Goal: Entertainment & Leisure: Browse casually

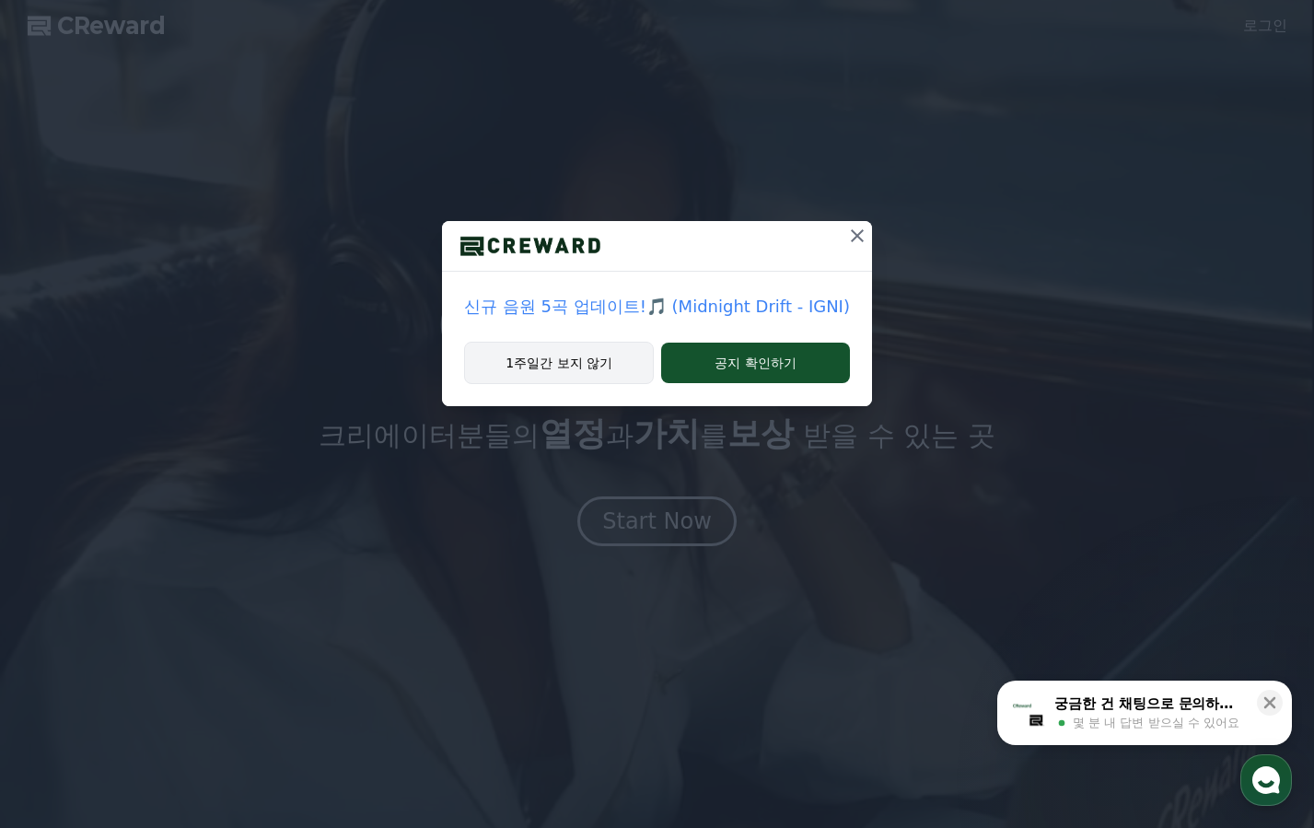
click at [629, 370] on button "1주일간 보지 않기" at bounding box center [559, 363] width 190 height 42
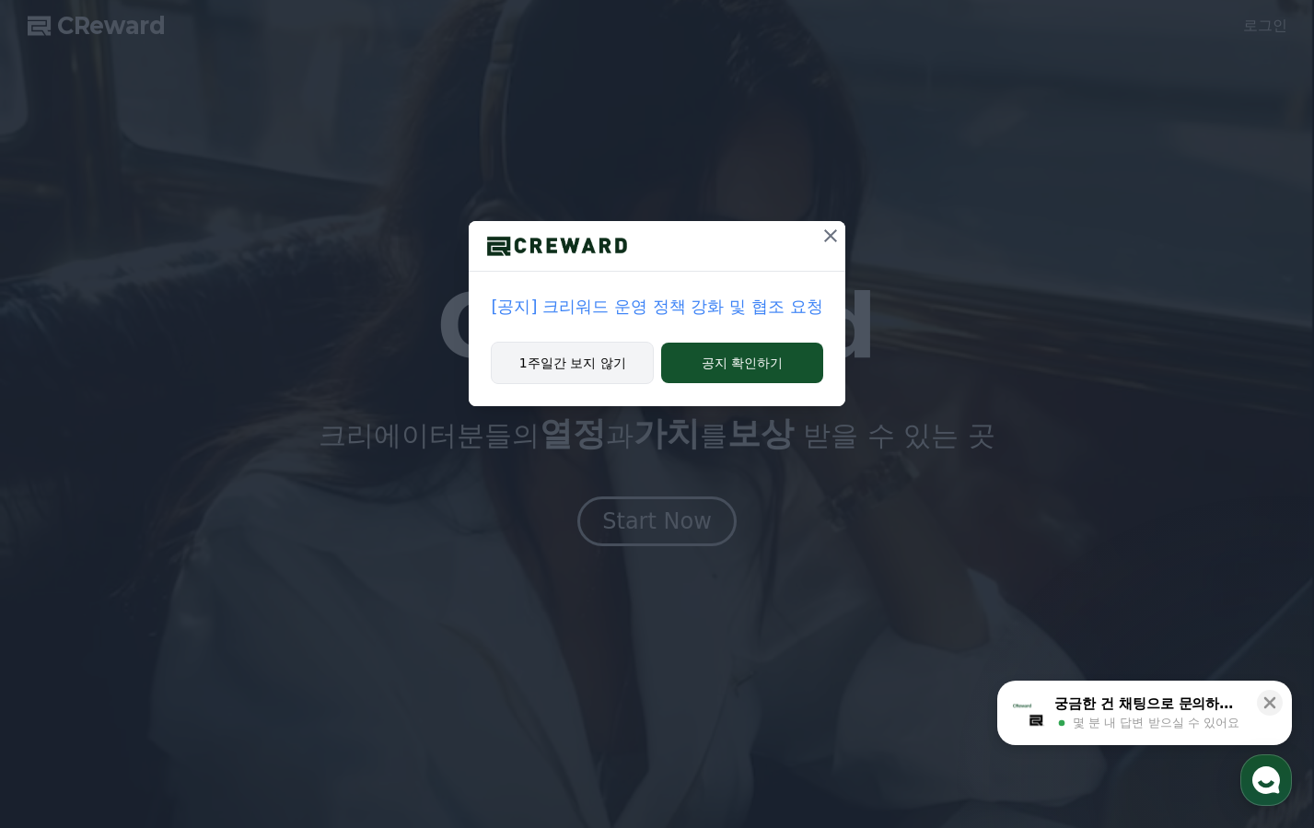
click at [573, 375] on button "1주일간 보지 않기" at bounding box center [572, 363] width 163 height 42
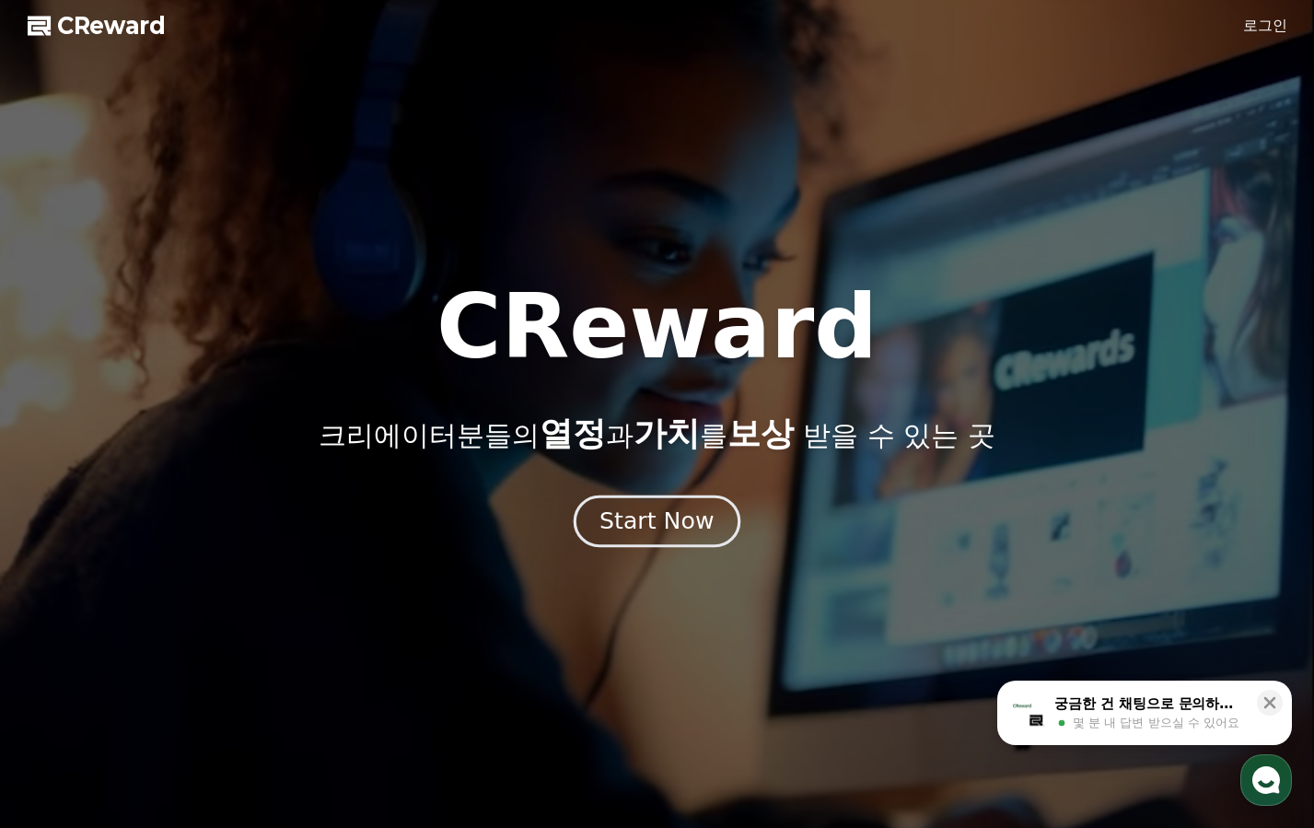
click at [702, 519] on div "Start Now" at bounding box center [657, 521] width 114 height 31
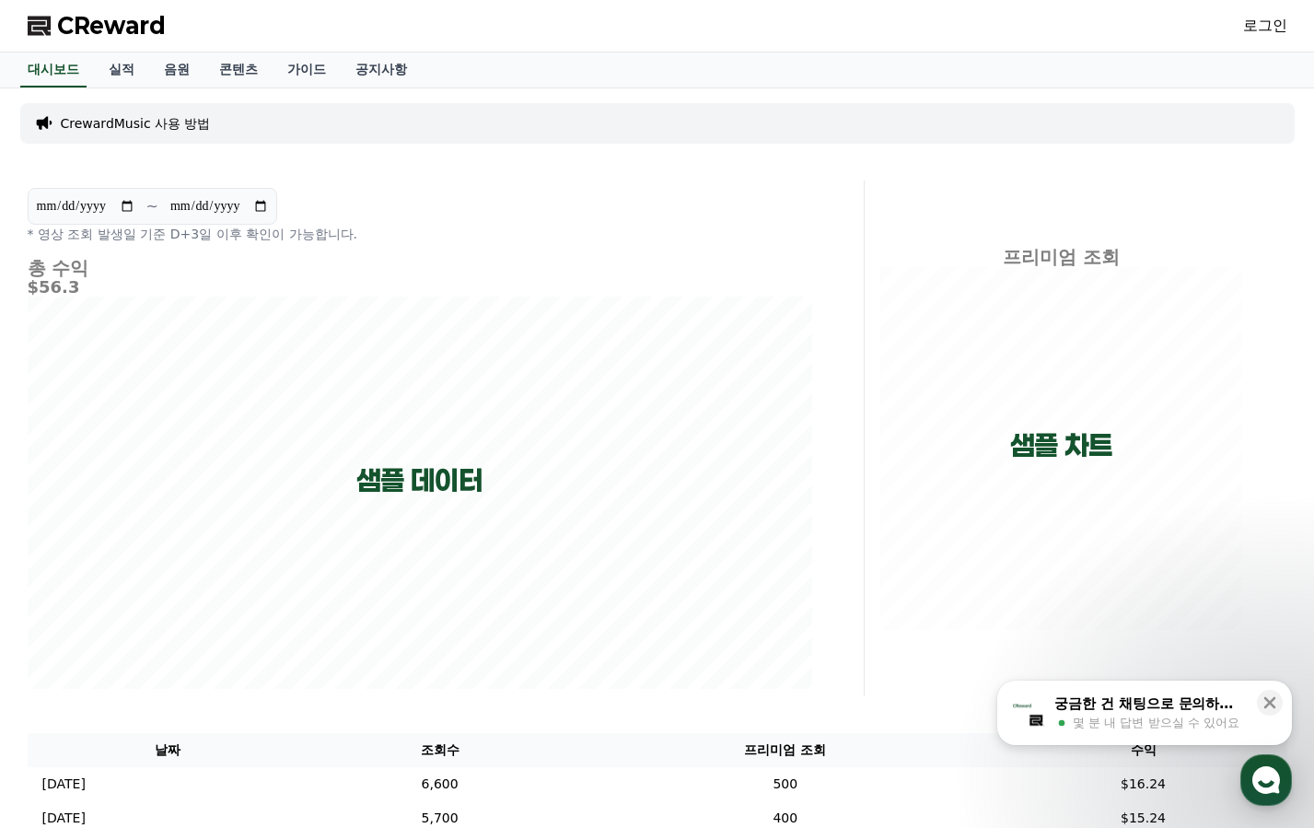
click at [177, 45] on div "CReward 로그인" at bounding box center [657, 26] width 1289 height 52
click at [188, 91] on div "**********" at bounding box center [657, 537] width 1289 height 898
click at [174, 69] on link "음원" at bounding box center [176, 69] width 55 height 35
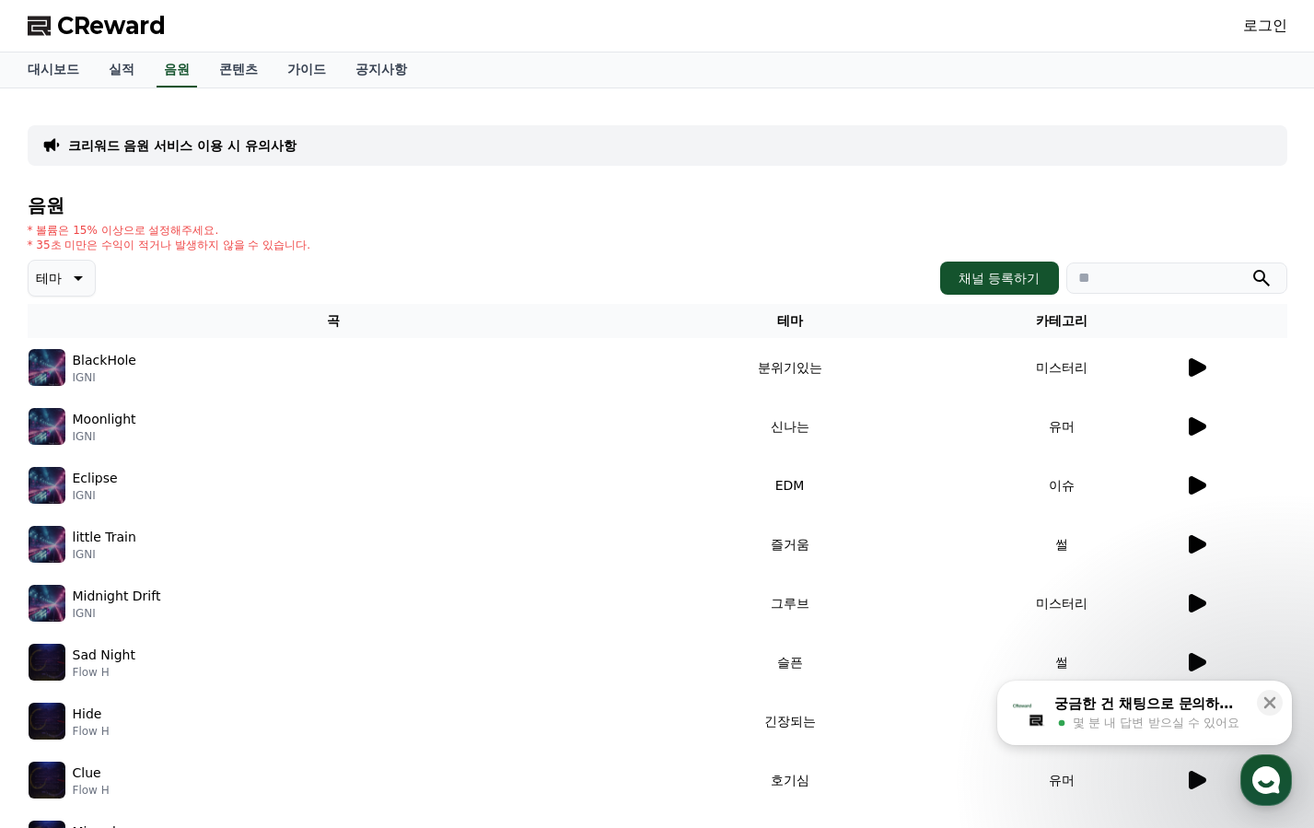
click at [79, 286] on icon at bounding box center [76, 278] width 22 height 22
click at [77, 384] on button "어두운" at bounding box center [56, 378] width 53 height 41
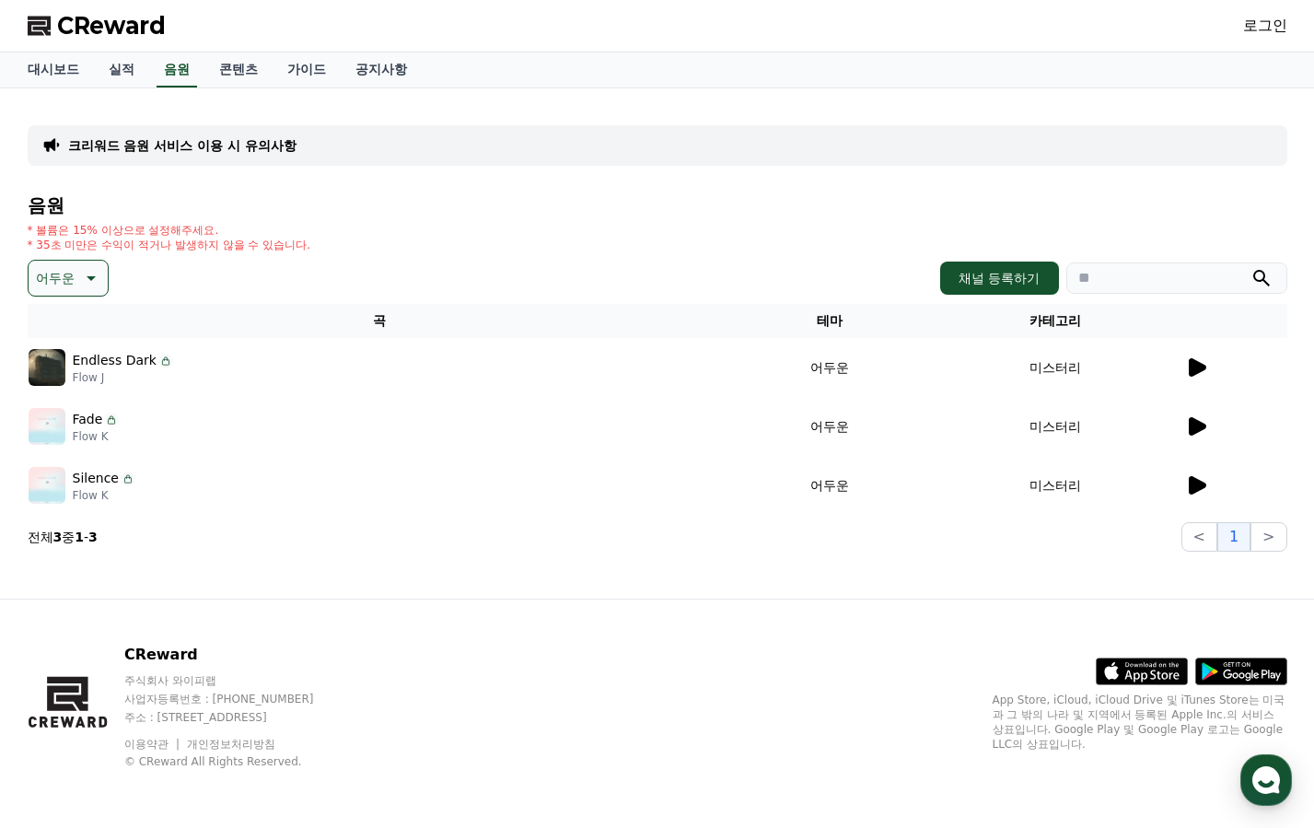
click at [1202, 492] on icon at bounding box center [1196, 485] width 22 height 22
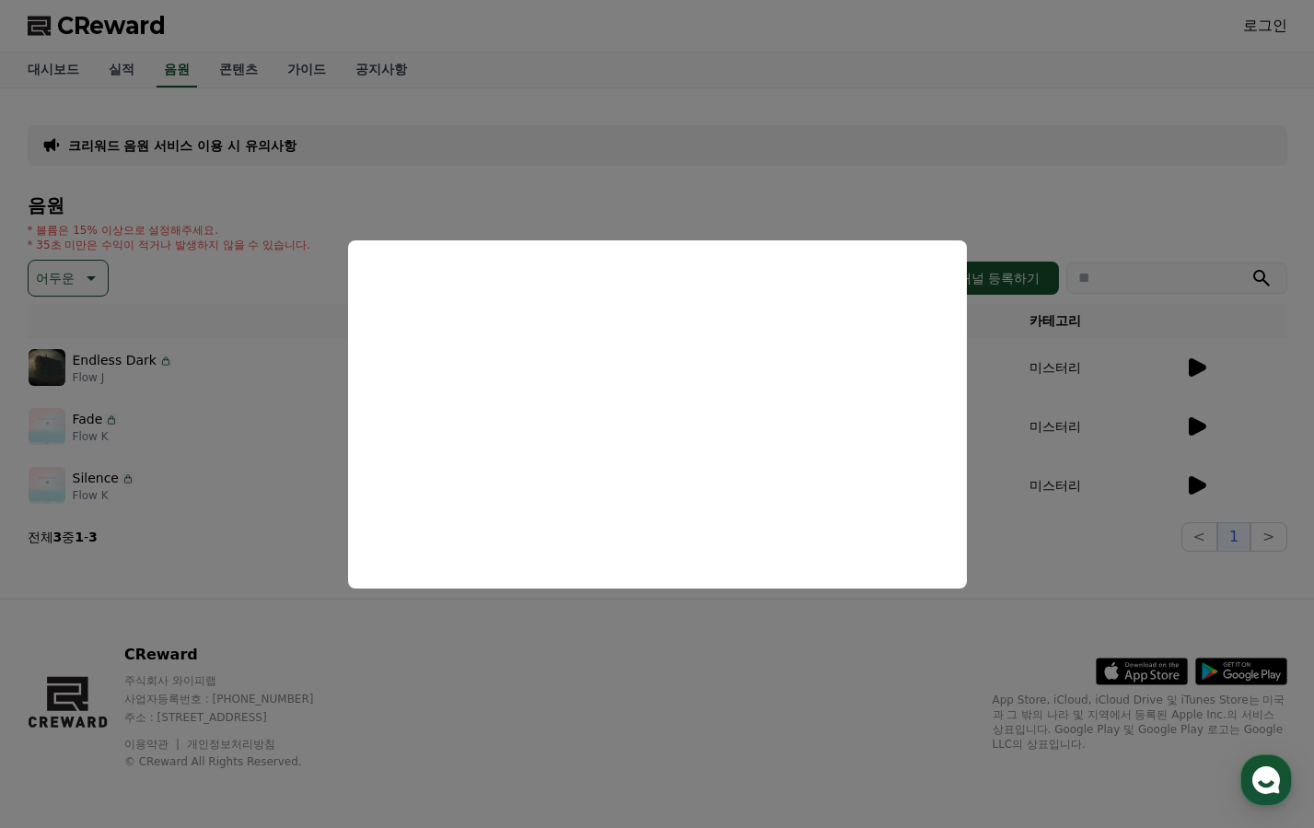
click at [1205, 370] on button "close modal" at bounding box center [657, 414] width 1314 height 828
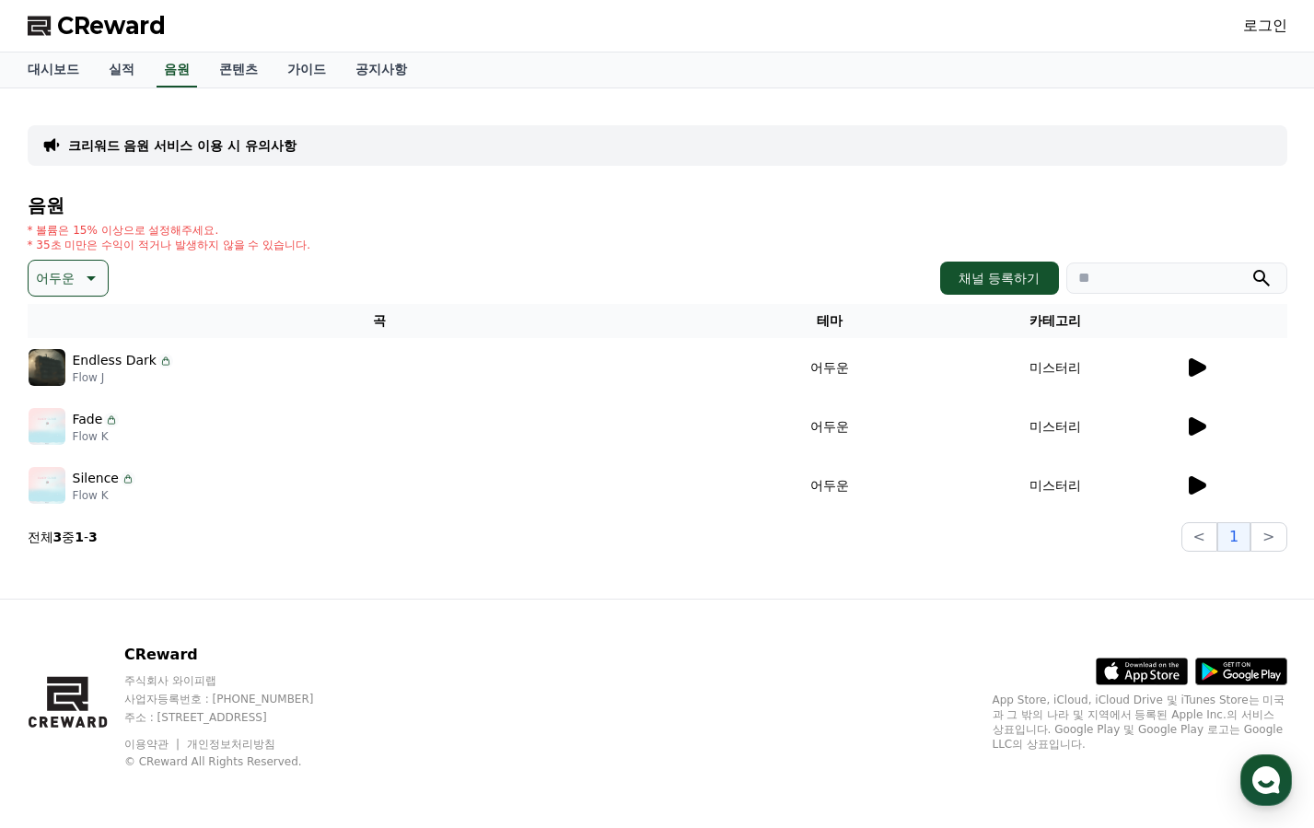
click at [1195, 377] on td at bounding box center [1235, 367] width 103 height 59
click at [1192, 376] on icon at bounding box center [1197, 367] width 17 height 18
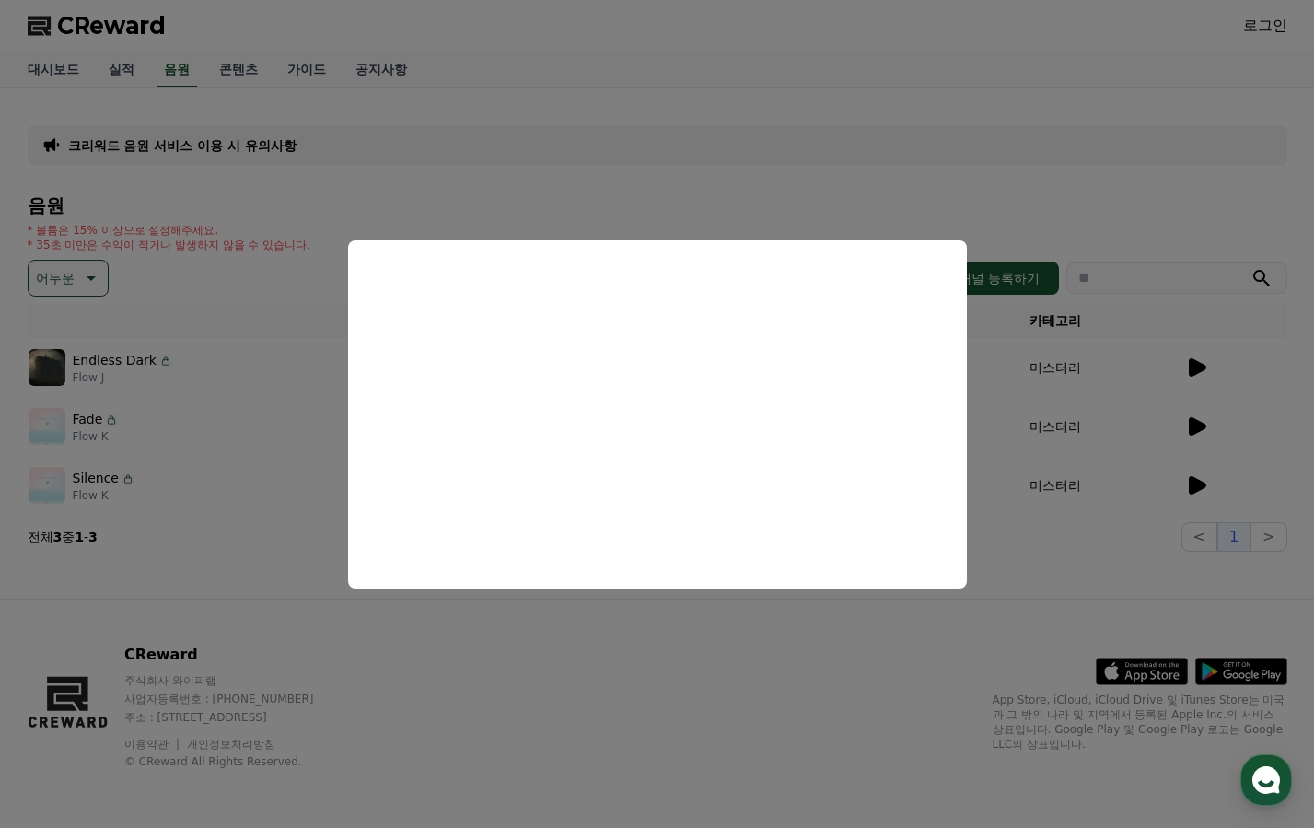
click at [102, 273] on button "close modal" at bounding box center [657, 414] width 1314 height 828
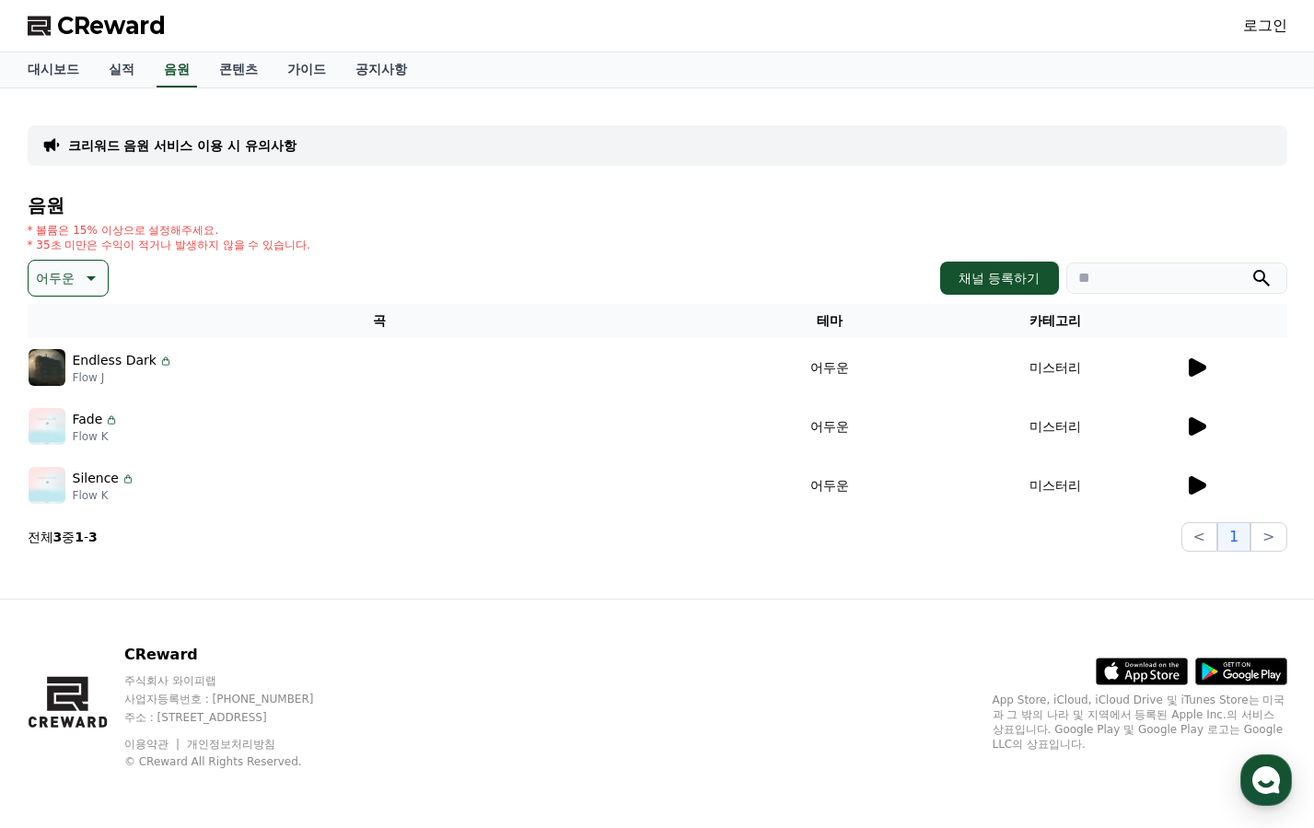
click at [99, 279] on icon at bounding box center [89, 278] width 22 height 22
click at [73, 417] on button "호기심" at bounding box center [56, 422] width 53 height 41
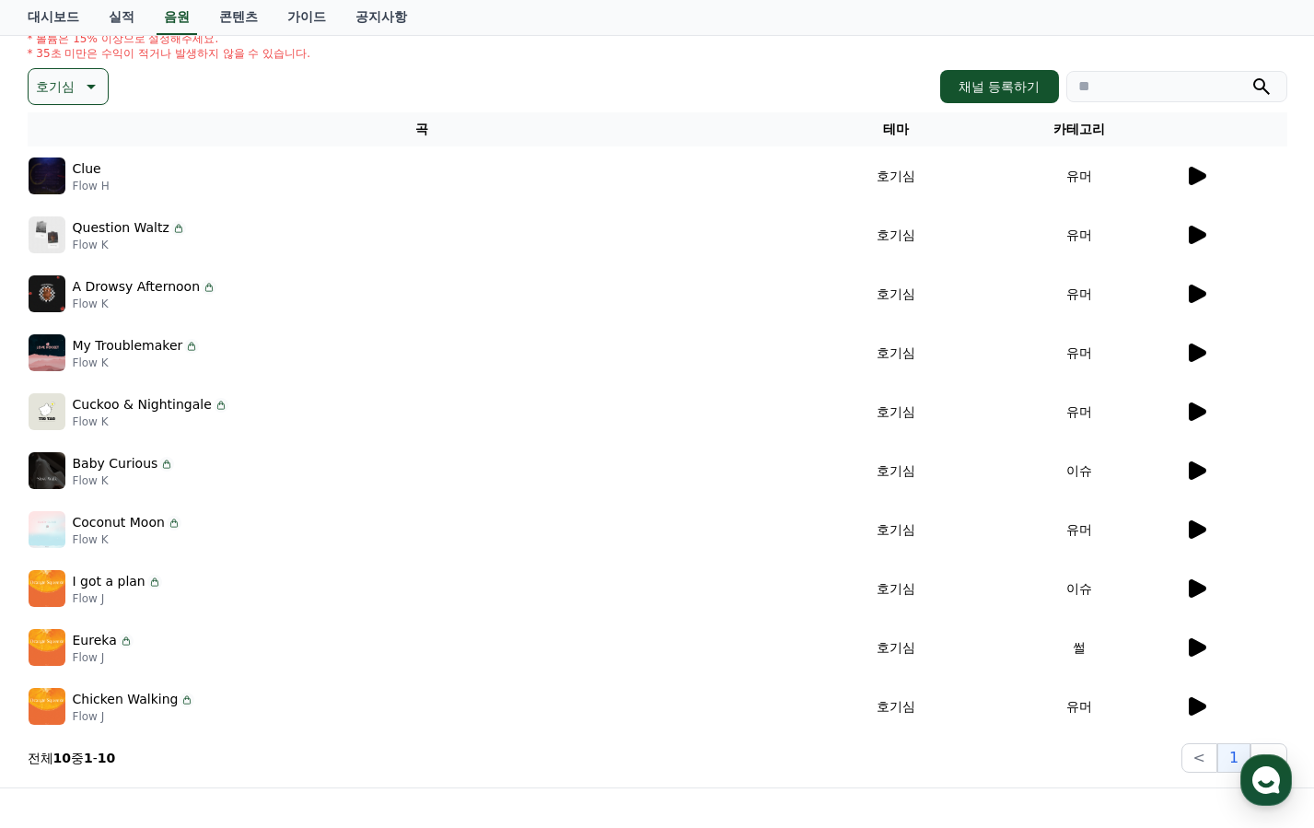
scroll to position [276, 0]
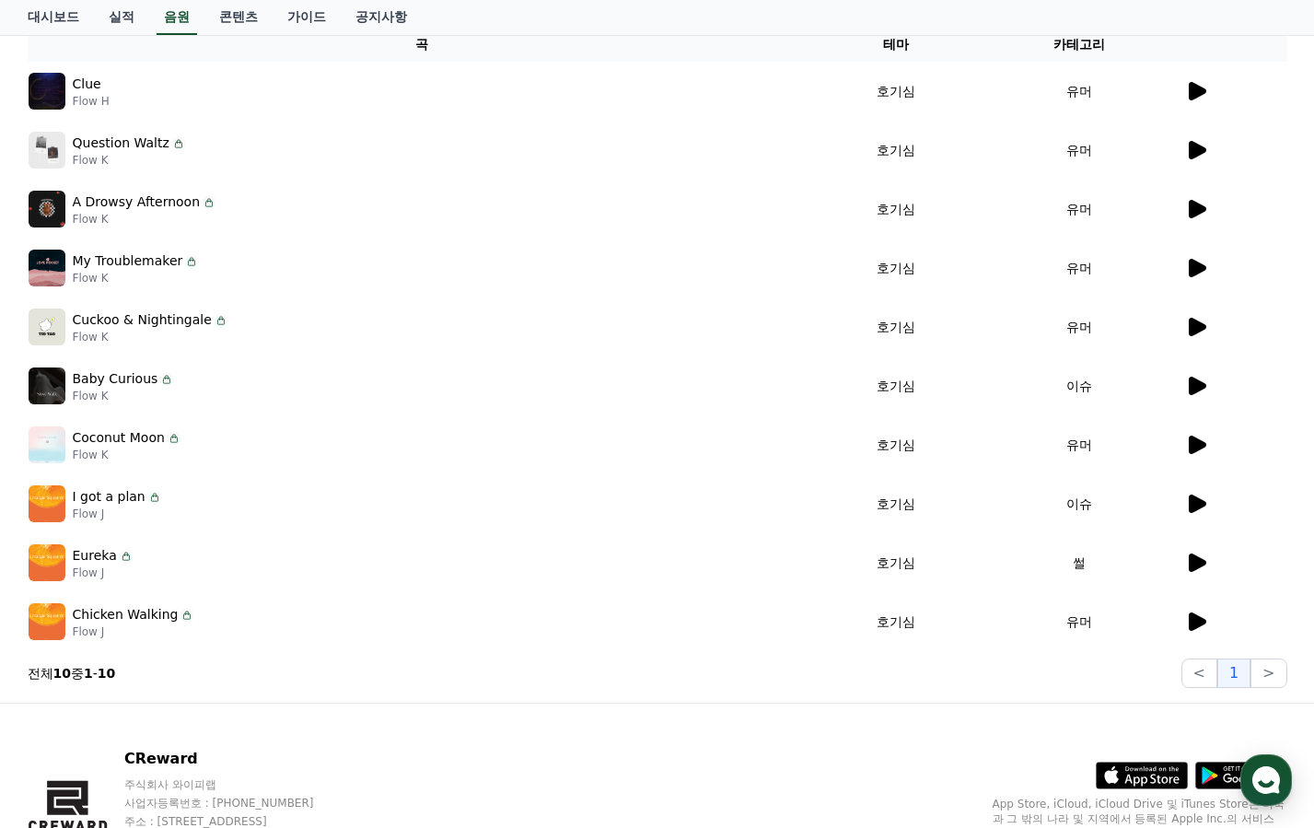
click at [1191, 497] on icon at bounding box center [1197, 504] width 17 height 18
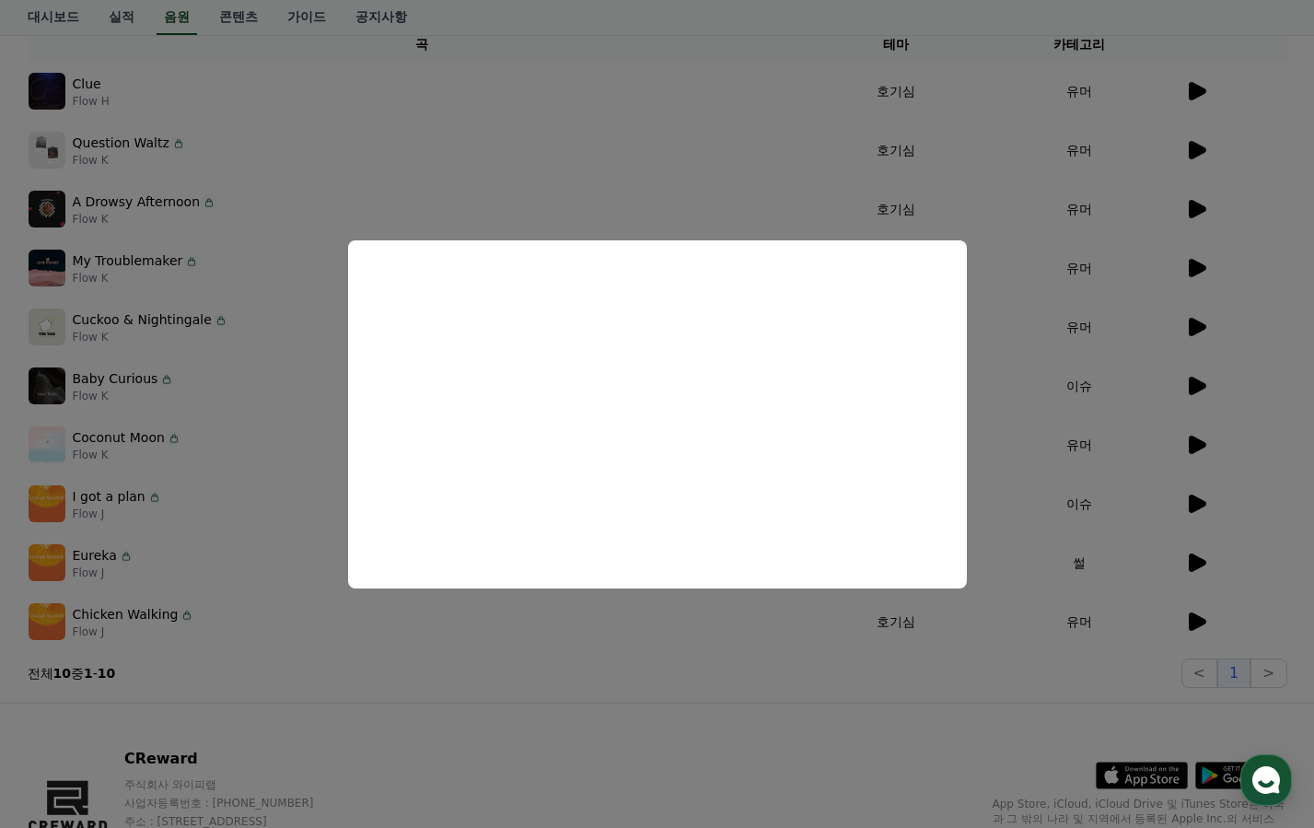
drag, startPoint x: 245, startPoint y: 507, endPoint x: 261, endPoint y: 507, distance: 15.7
click at [246, 507] on button "close modal" at bounding box center [657, 414] width 1314 height 828
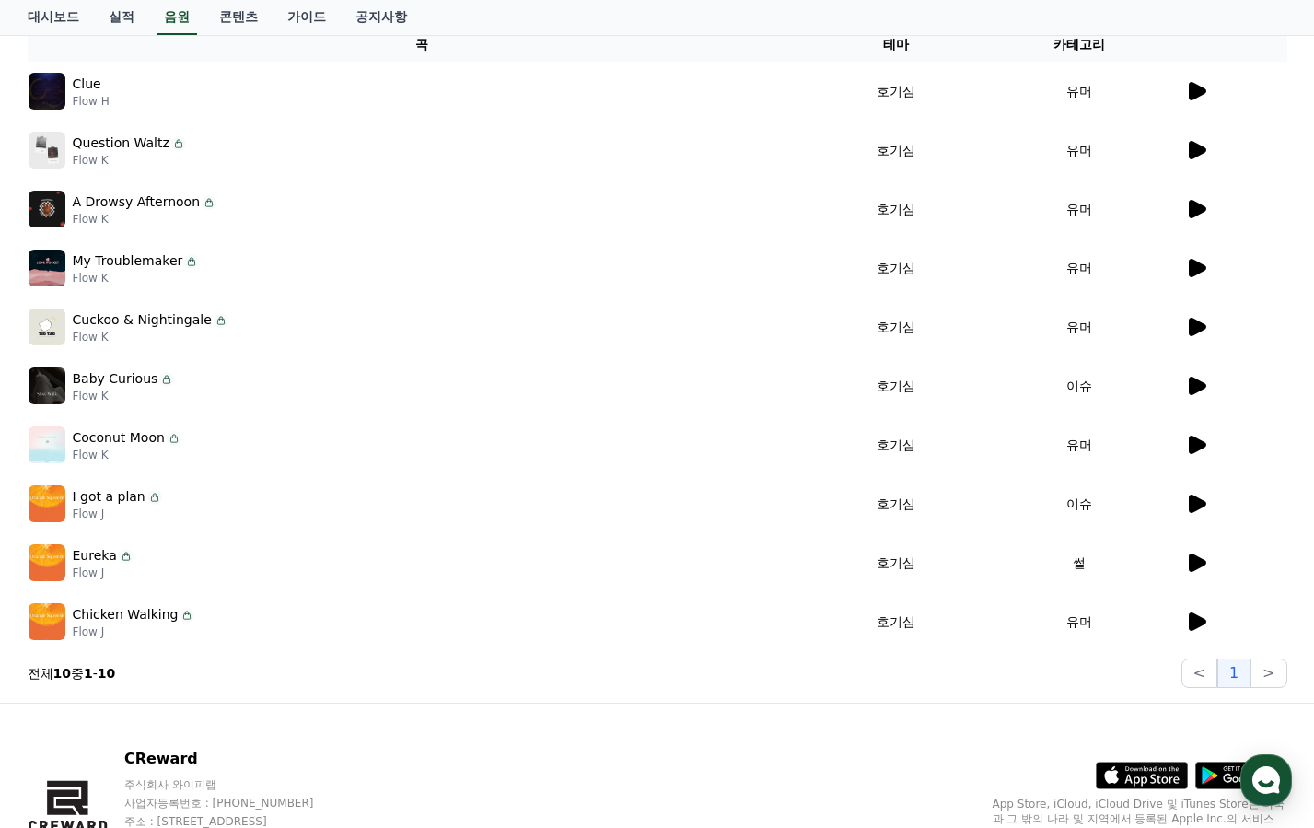
click at [1189, 150] on icon at bounding box center [1197, 150] width 17 height 18
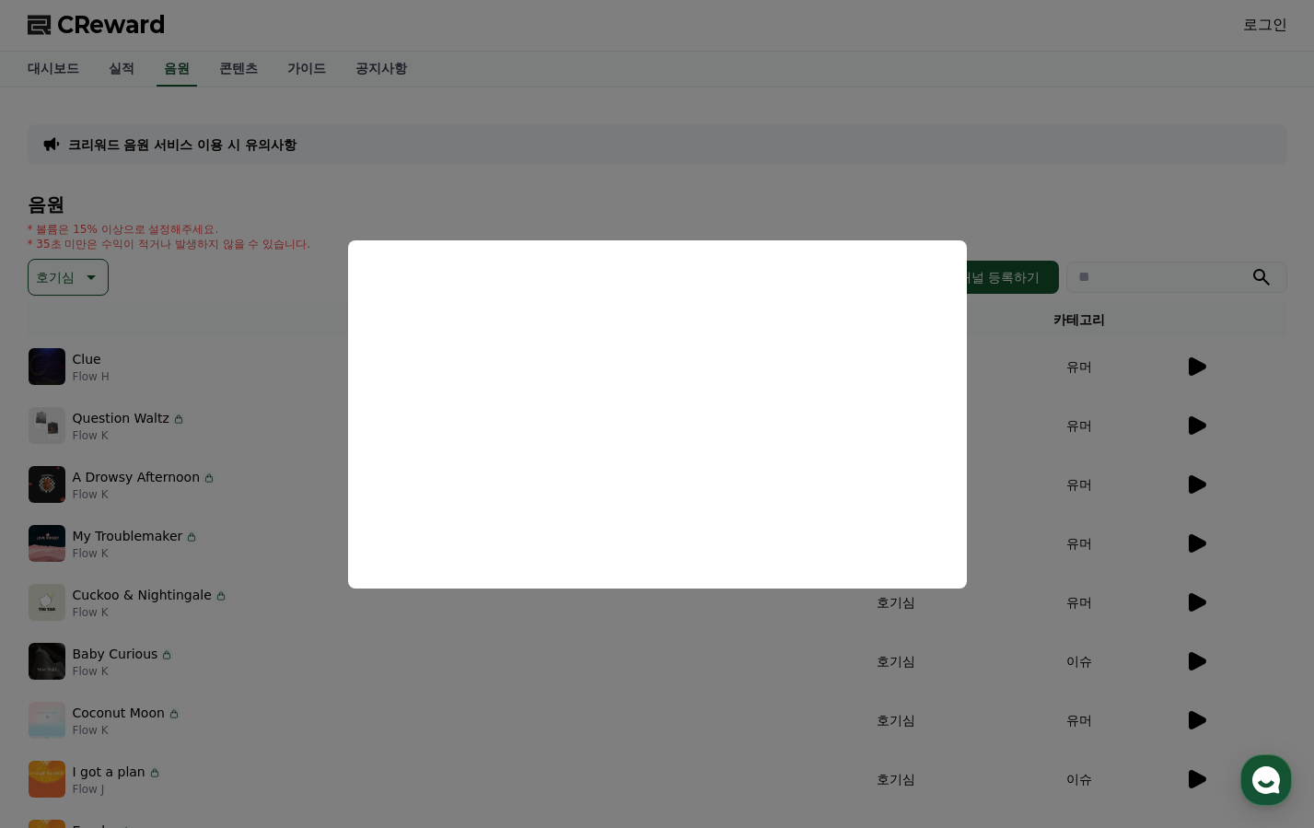
scroll to position [0, 0]
click at [98, 265] on button "close modal" at bounding box center [657, 414] width 1314 height 828
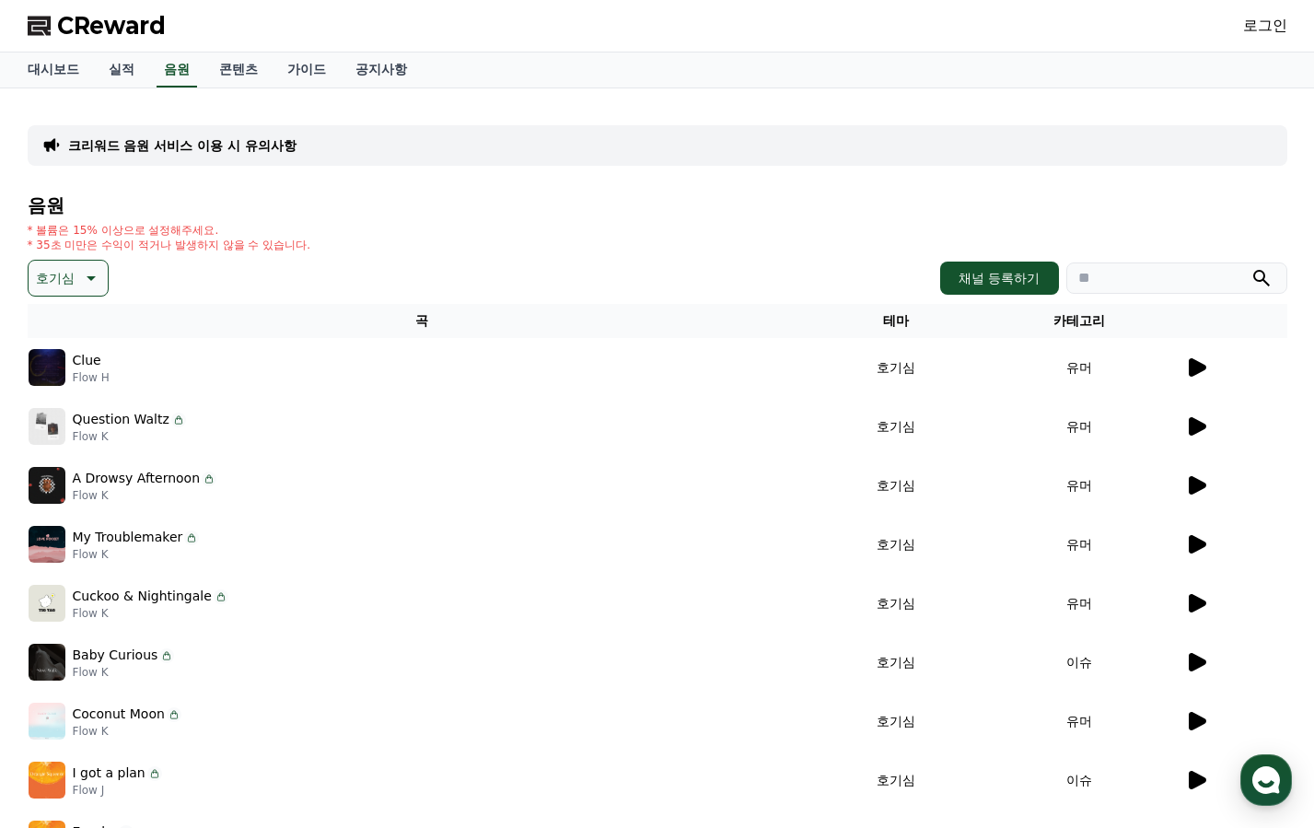
click at [97, 280] on icon at bounding box center [89, 278] width 22 height 22
click at [81, 423] on button "긴장되는" at bounding box center [63, 430] width 66 height 41
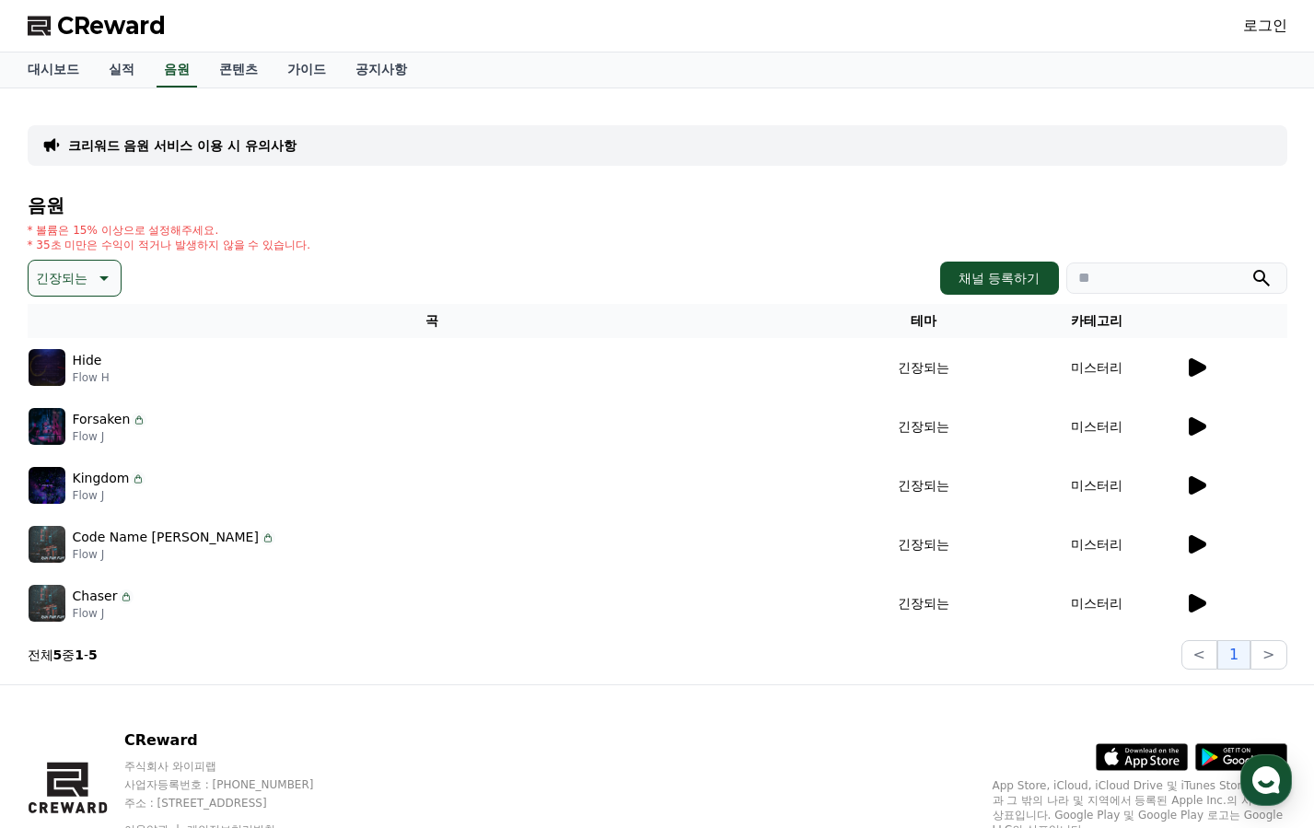
click at [1208, 481] on div at bounding box center [1235, 485] width 101 height 22
click at [1201, 483] on icon at bounding box center [1197, 485] width 17 height 18
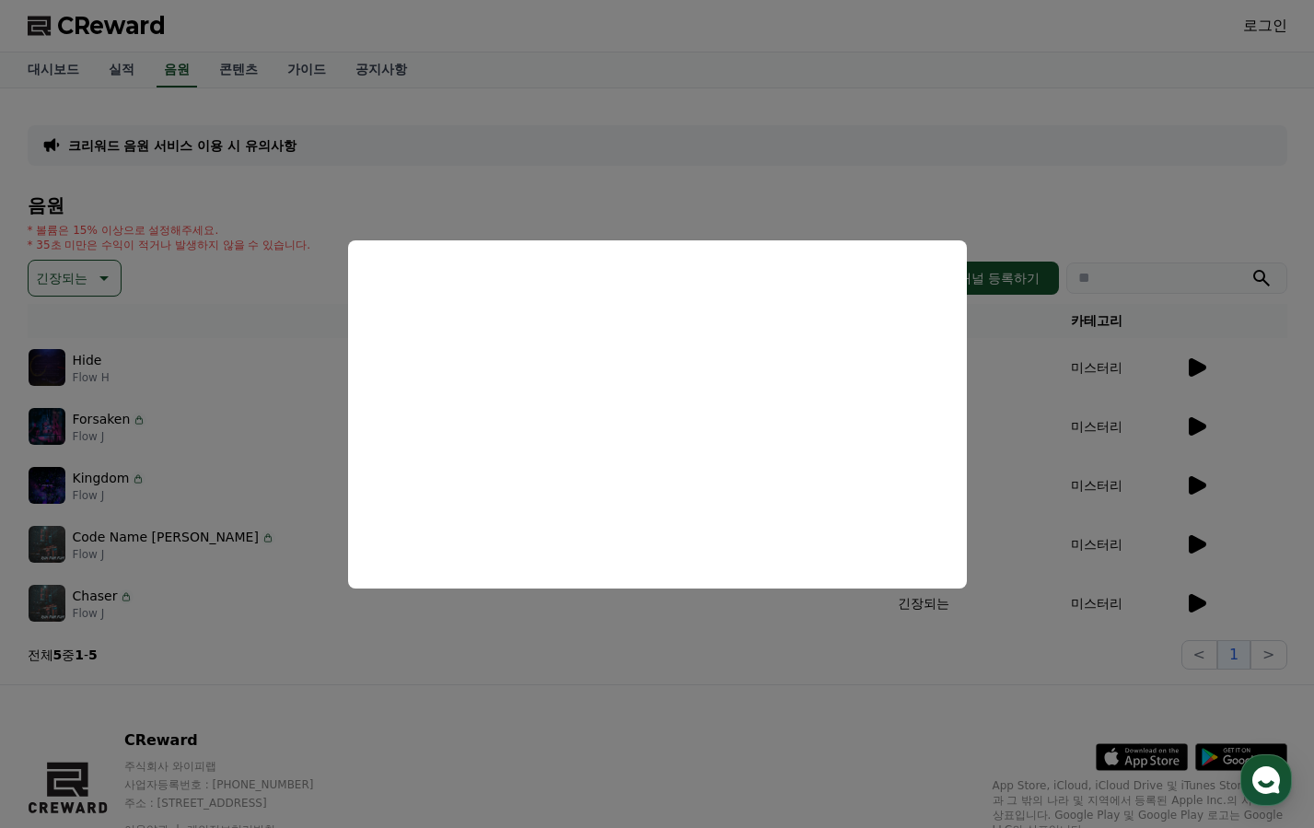
click at [109, 278] on button "close modal" at bounding box center [657, 414] width 1314 height 828
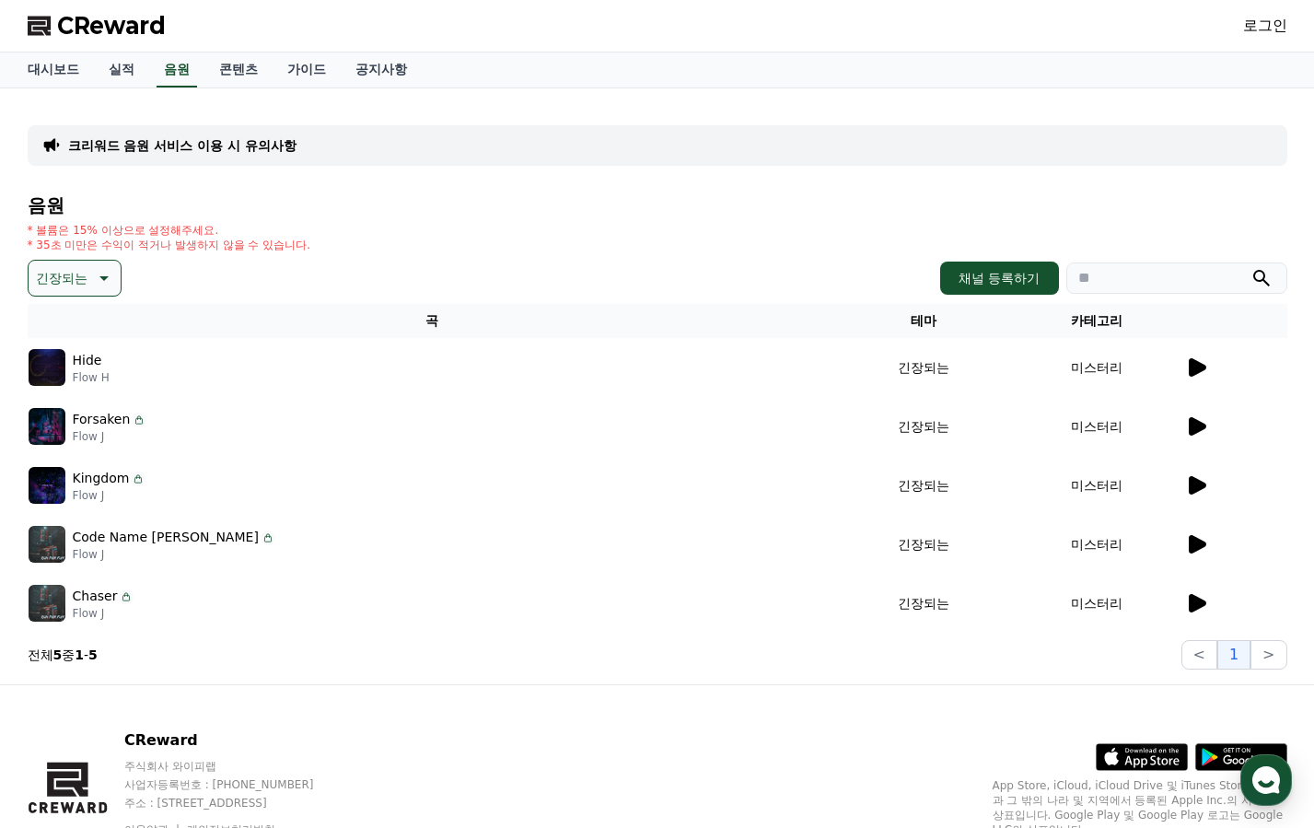
click at [108, 279] on icon at bounding box center [102, 278] width 22 height 22
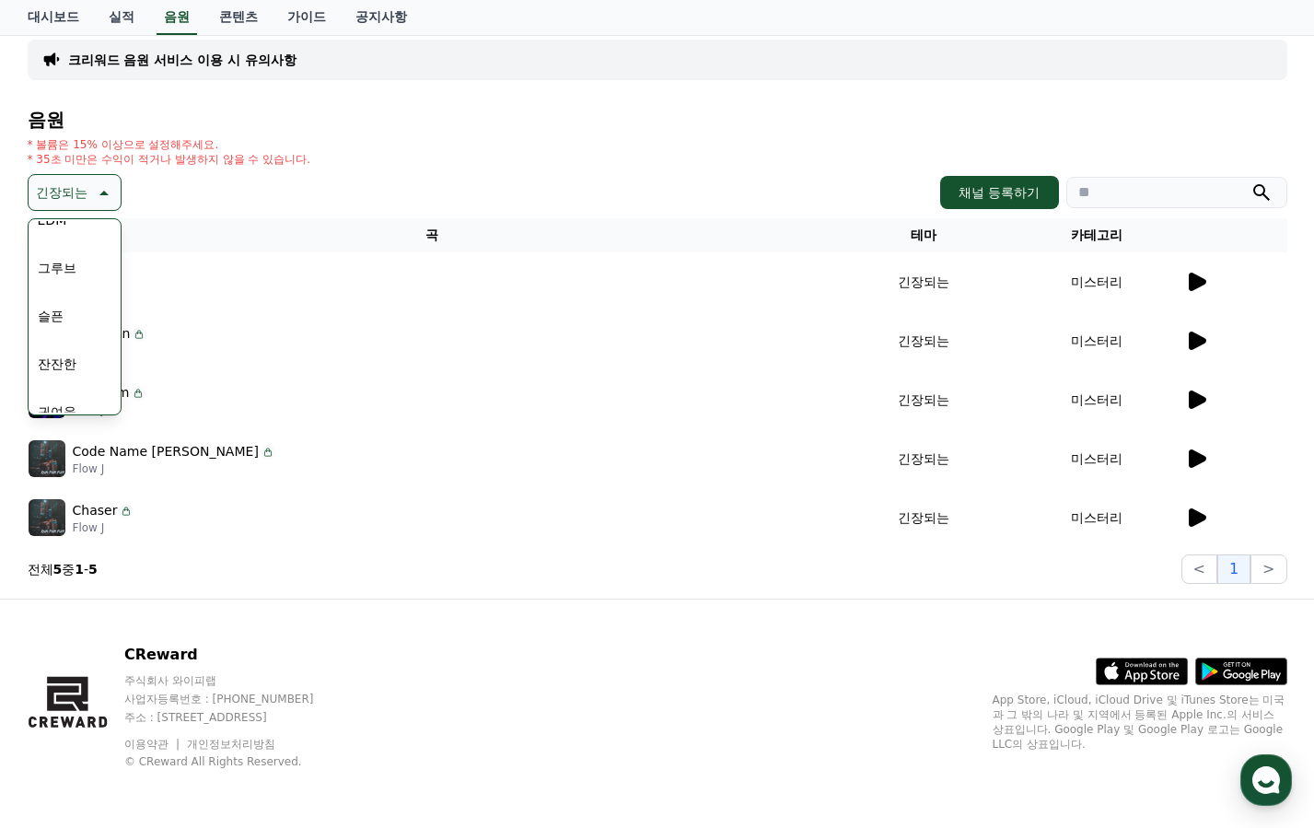
scroll to position [575, 0]
click at [74, 338] on div "전체 환상적인 호기심 어두운 밝은 통통튀는 신나는 반전 웅장한 드라마틱 즐거움 분위기있는 EDM 그루브 슬픈 잔잔한 귀여운 감동적인 긴장되는 …" at bounding box center [74, 121] width 88 height 950
click at [56, 342] on button "슬픈" at bounding box center [50, 337] width 41 height 41
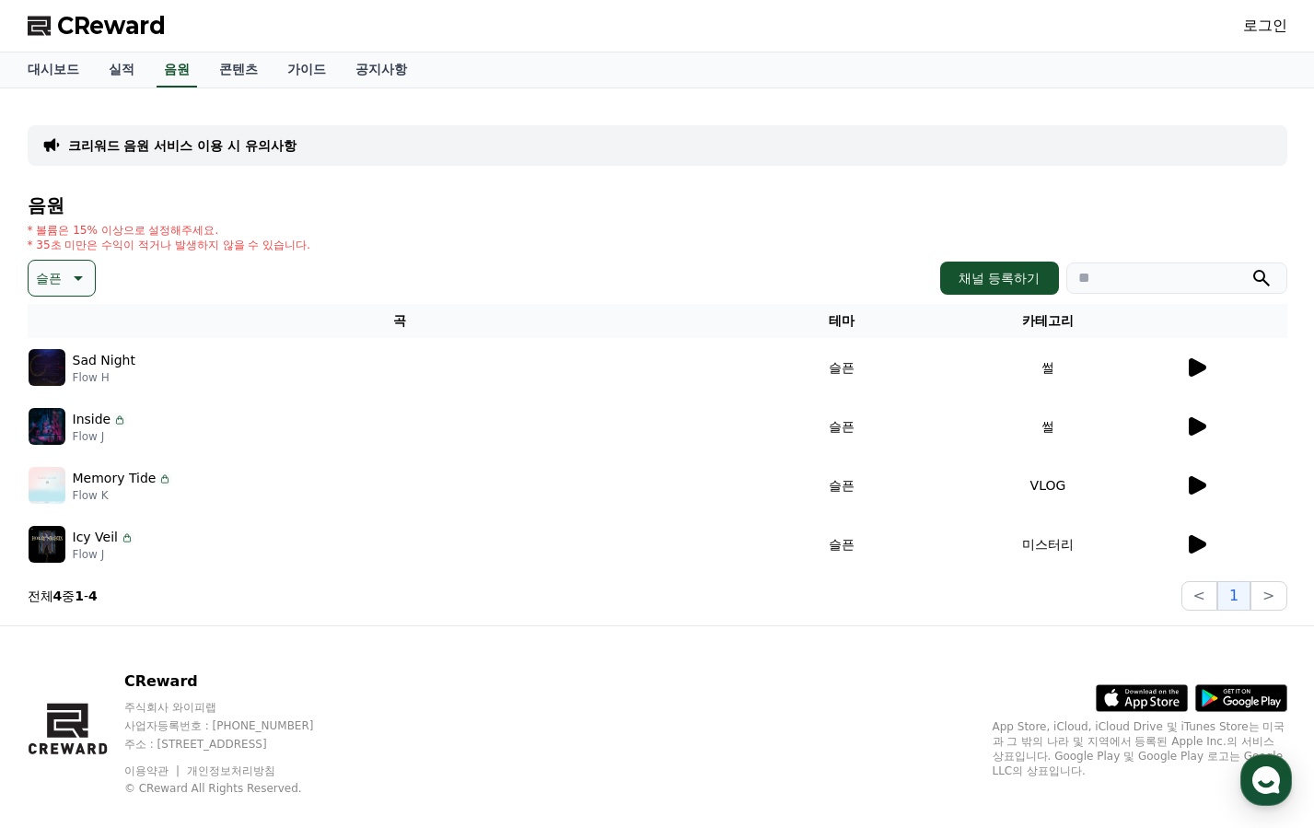
click at [1189, 482] on icon at bounding box center [1197, 485] width 17 height 18
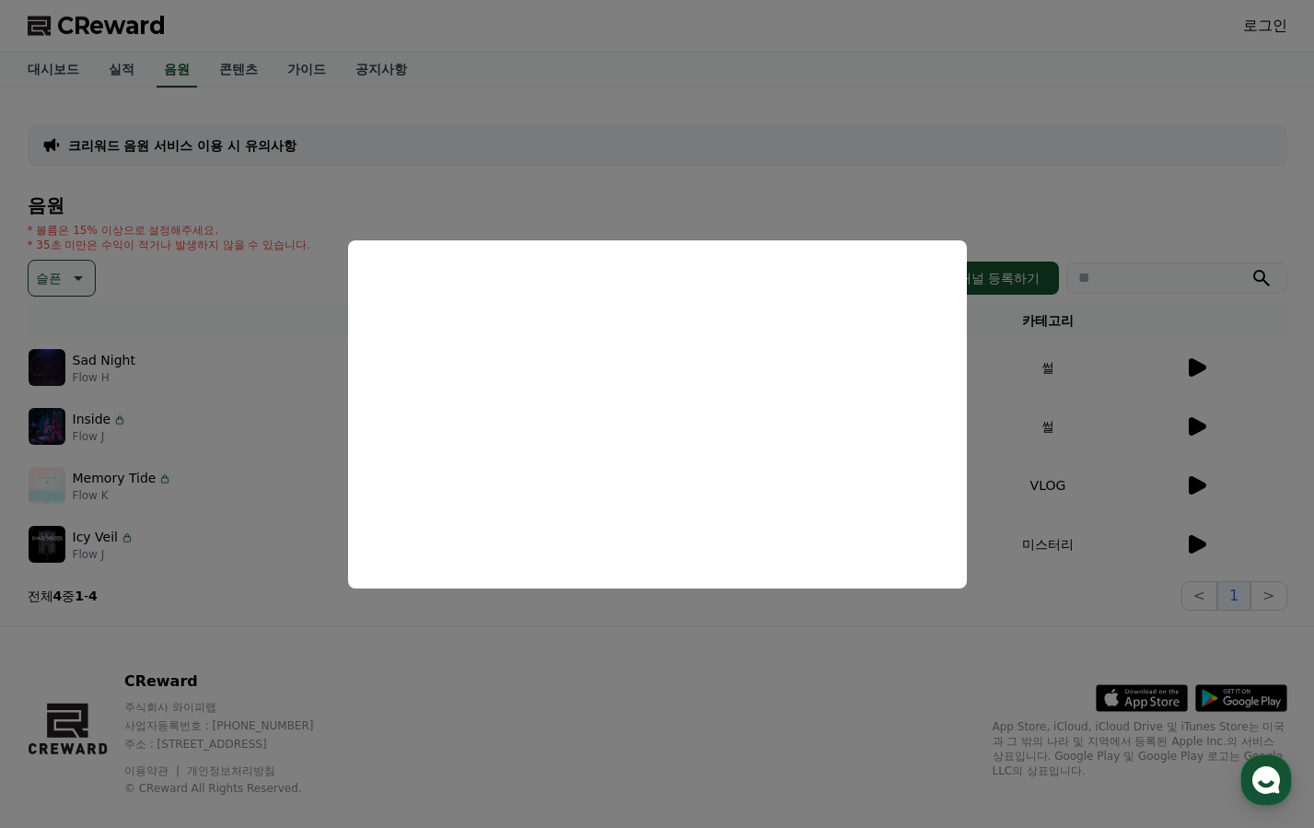
click at [1202, 537] on button "close modal" at bounding box center [657, 414] width 1314 height 828
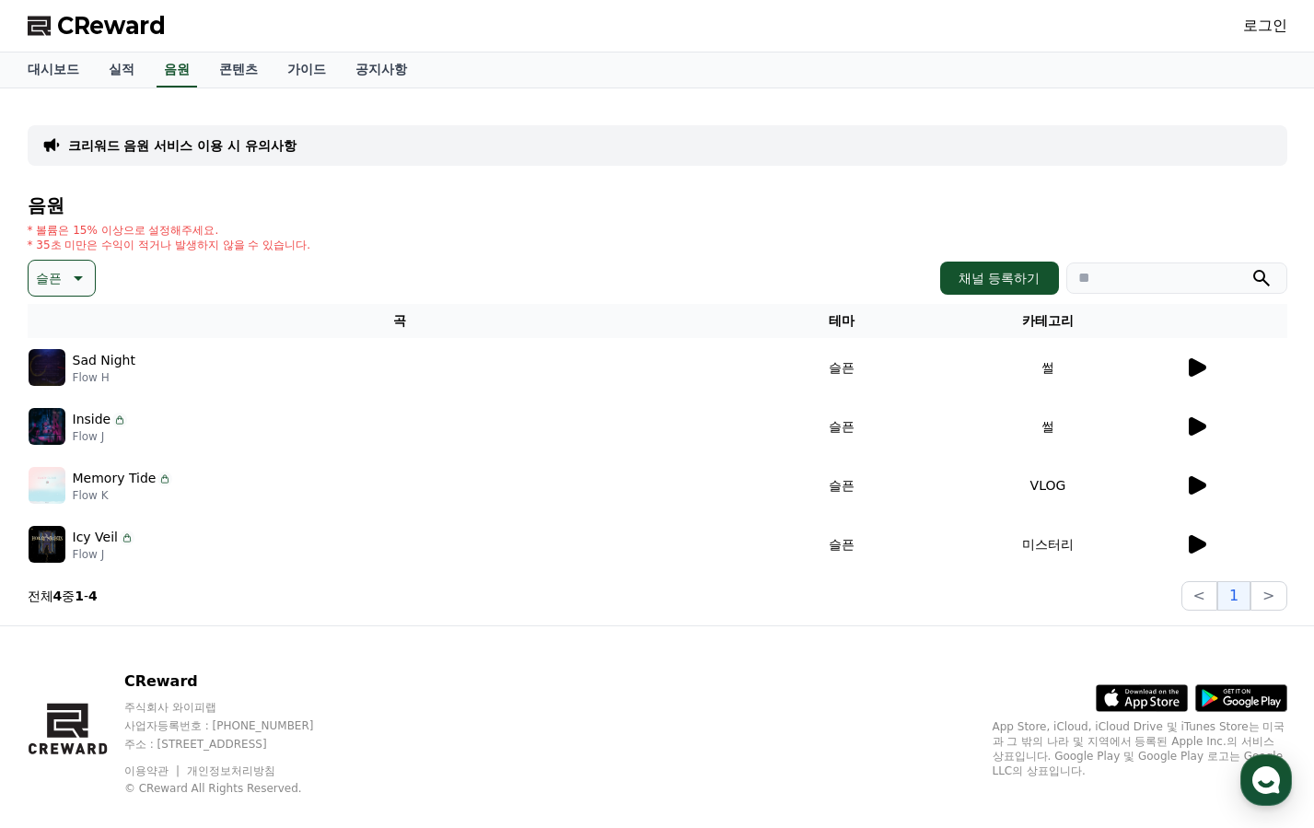
click at [1196, 538] on icon at bounding box center [1197, 544] width 17 height 18
